Goal: Check status

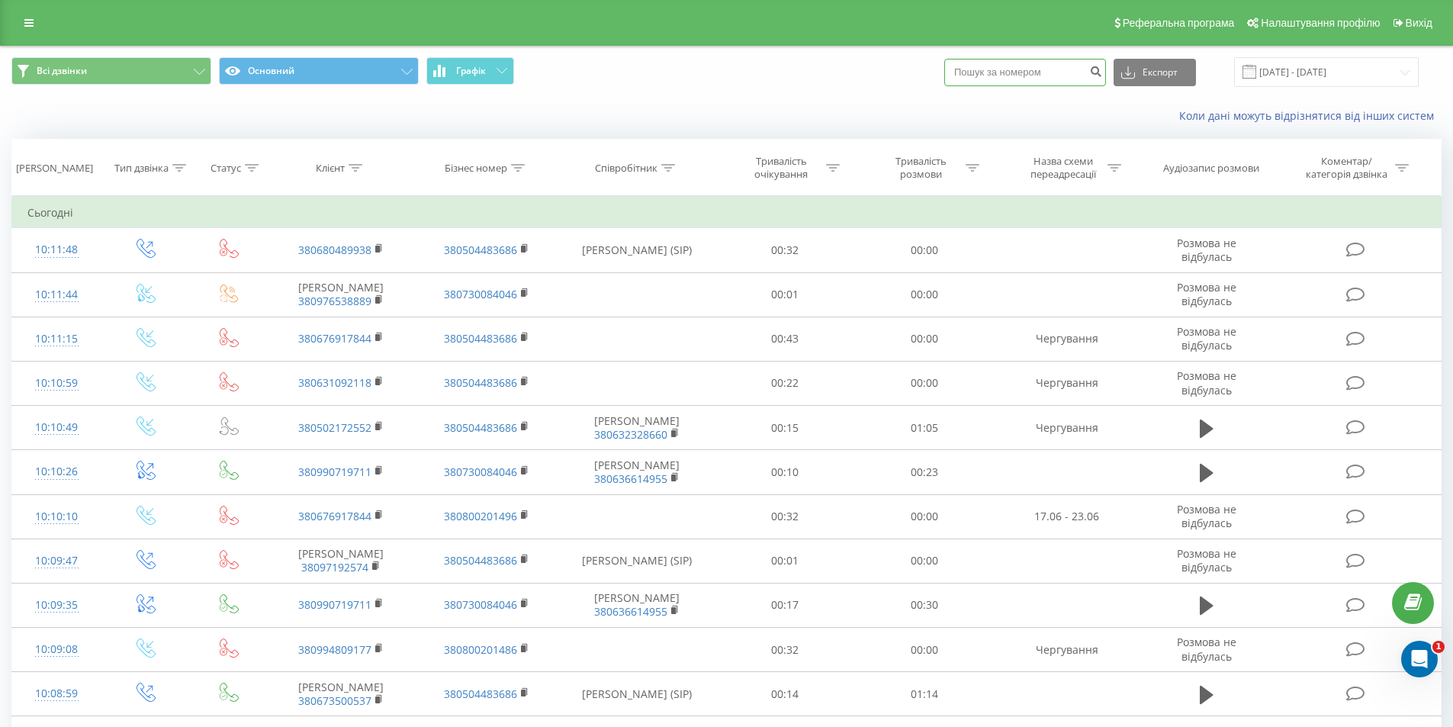
click at [1032, 76] on input at bounding box center [1026, 72] width 162 height 27
type input "0502172552"
click at [1102, 74] on icon "submit" at bounding box center [1095, 69] width 13 height 9
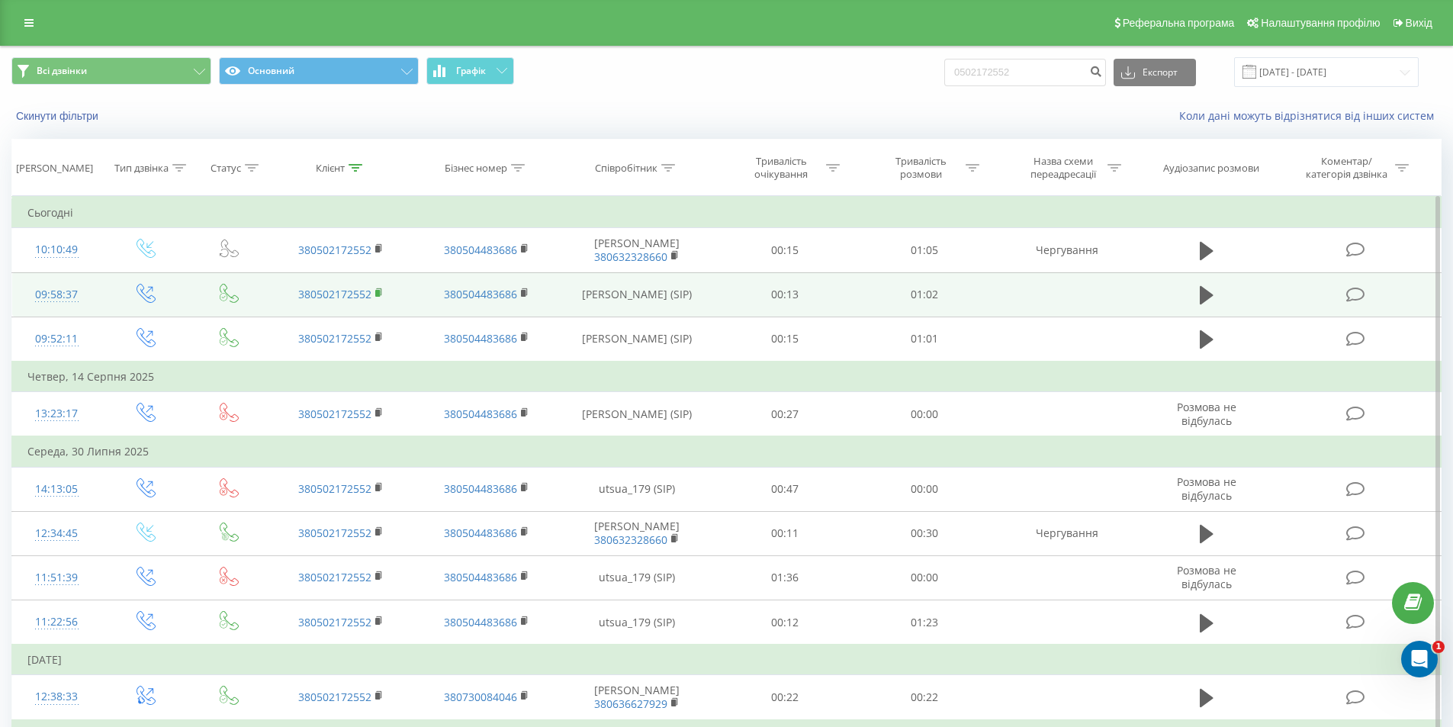
click at [377, 297] on rect at bounding box center [377, 293] width 5 height 7
